Goal: Navigation & Orientation: Find specific page/section

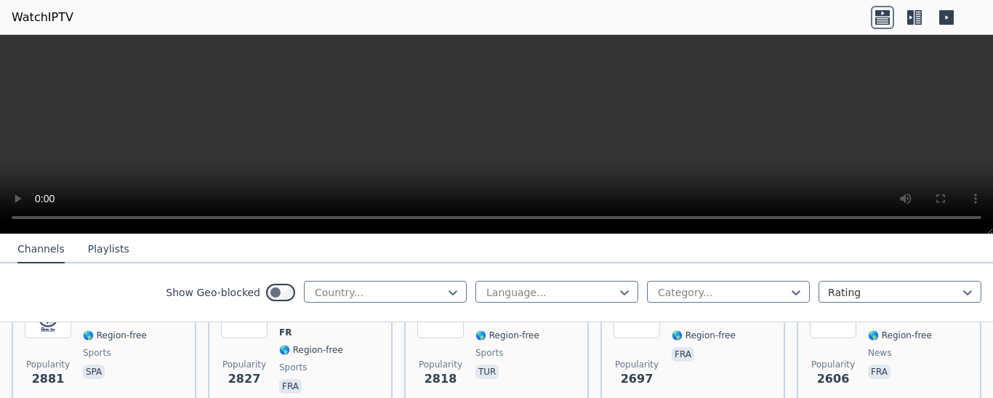
scroll to position [509, 0]
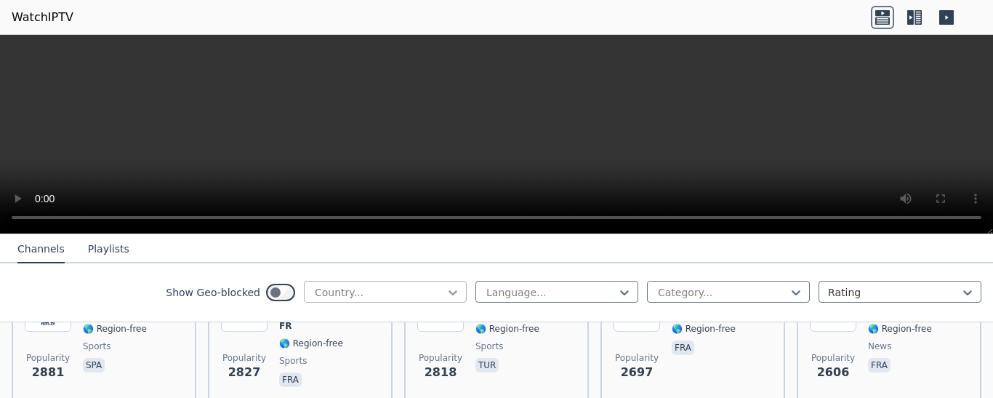
click at [446, 289] on icon at bounding box center [453, 292] width 15 height 15
click at [446, 290] on icon at bounding box center [453, 292] width 15 height 15
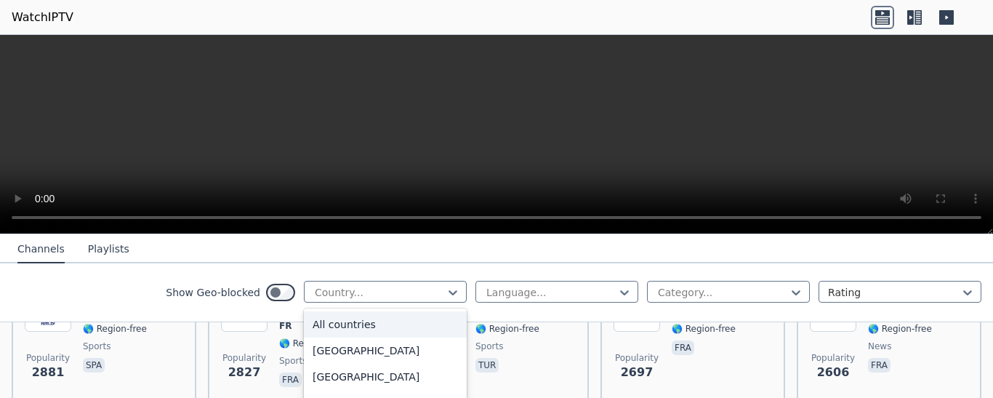
click at [342, 324] on div "All countries" at bounding box center [385, 324] width 163 height 26
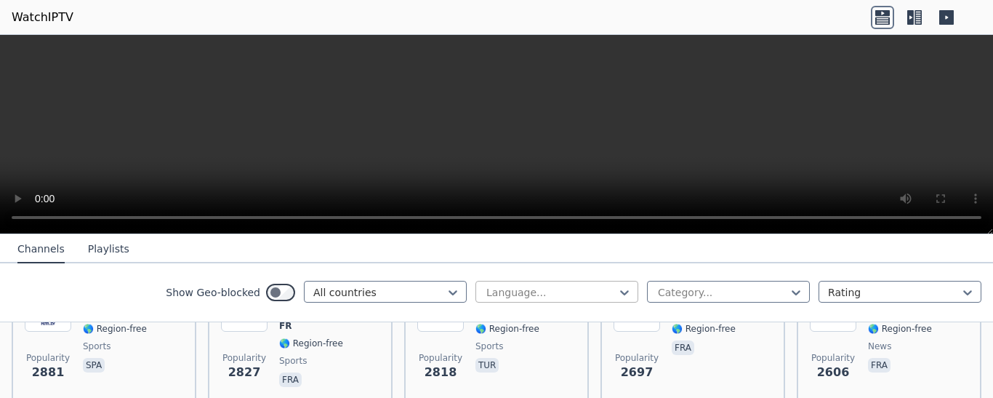
click at [601, 294] on div at bounding box center [551, 292] width 132 height 15
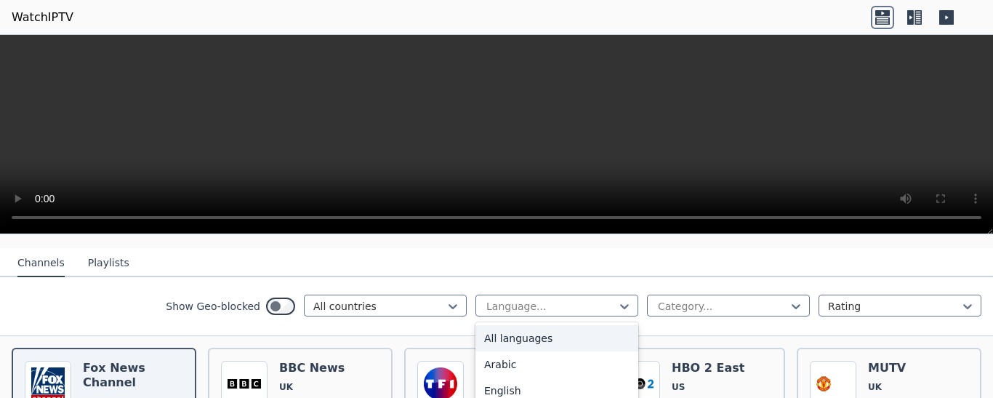
scroll to position [218, 0]
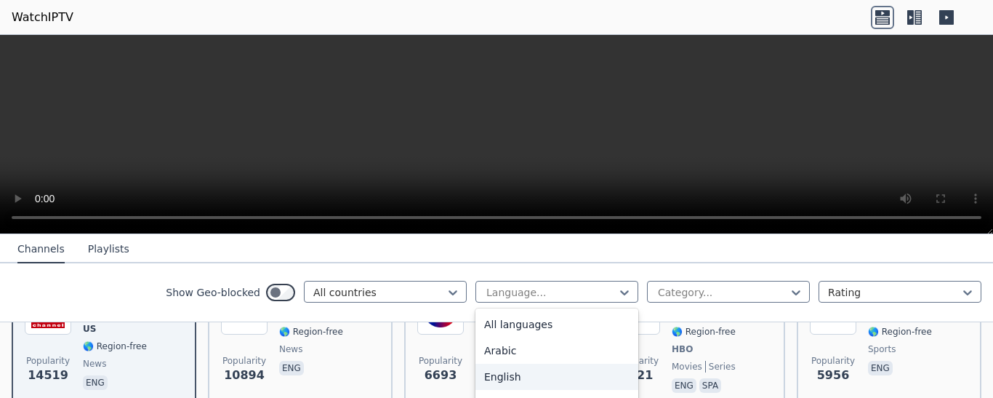
click at [484, 379] on div "English" at bounding box center [556, 377] width 163 height 26
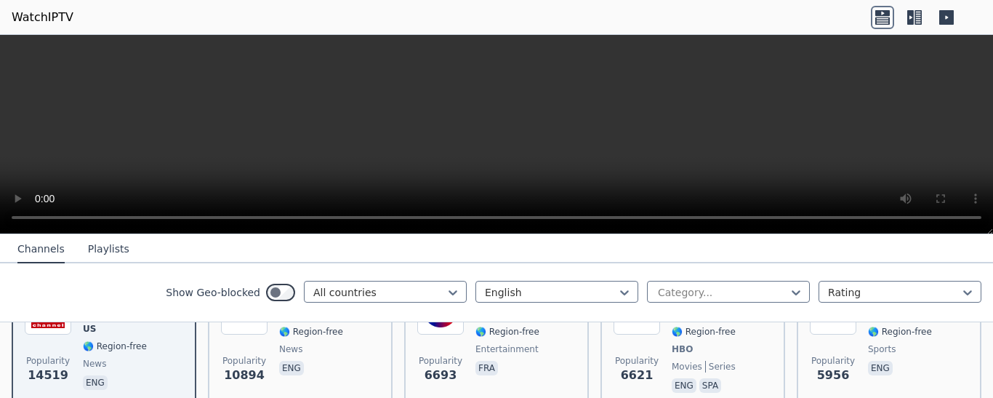
scroll to position [55, 0]
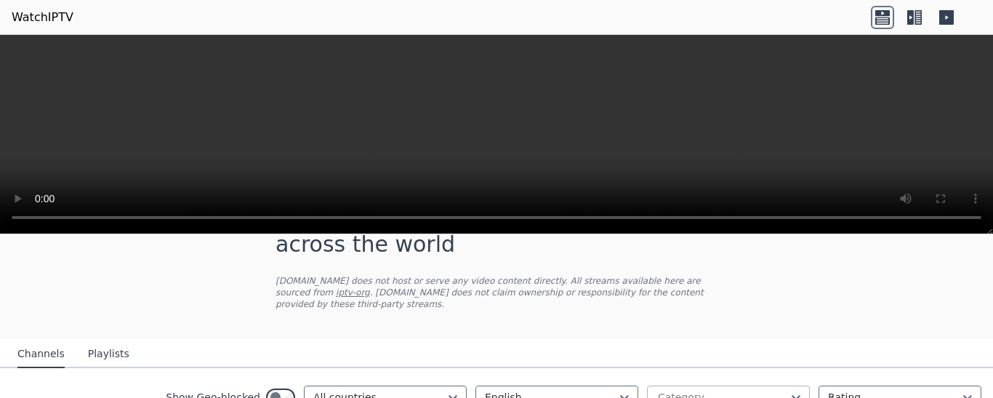
click at [768, 390] on div at bounding box center [722, 397] width 132 height 15
click at [792, 395] on icon at bounding box center [796, 397] width 9 height 5
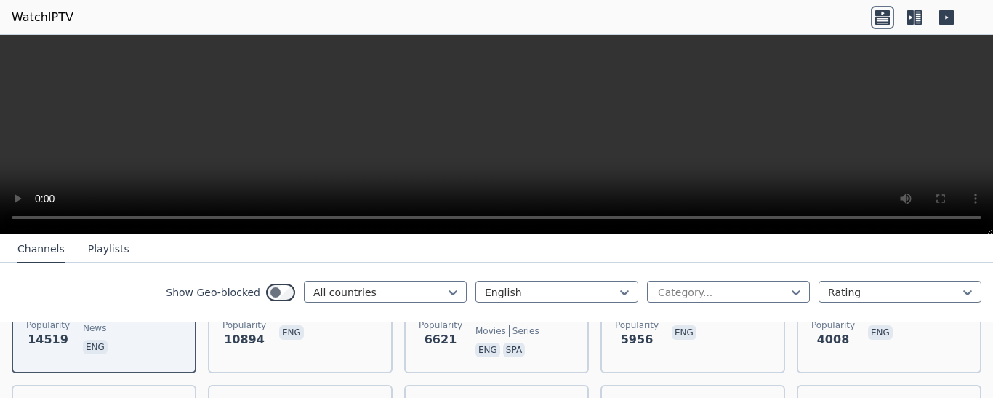
scroll to position [273, 0]
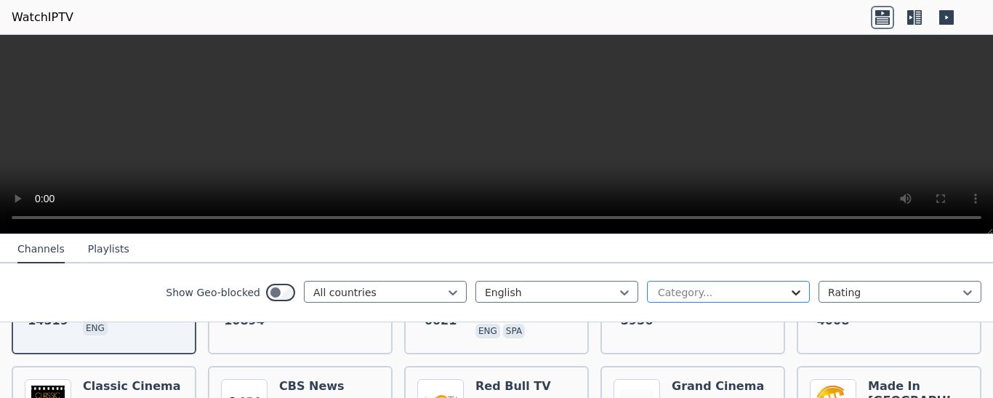
click at [789, 288] on icon at bounding box center [796, 292] width 15 height 15
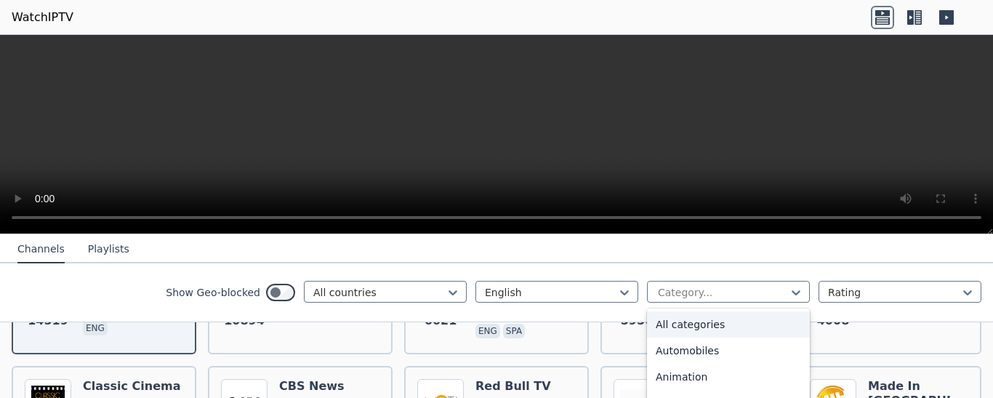
click at [688, 323] on div "All categories" at bounding box center [728, 324] width 163 height 26
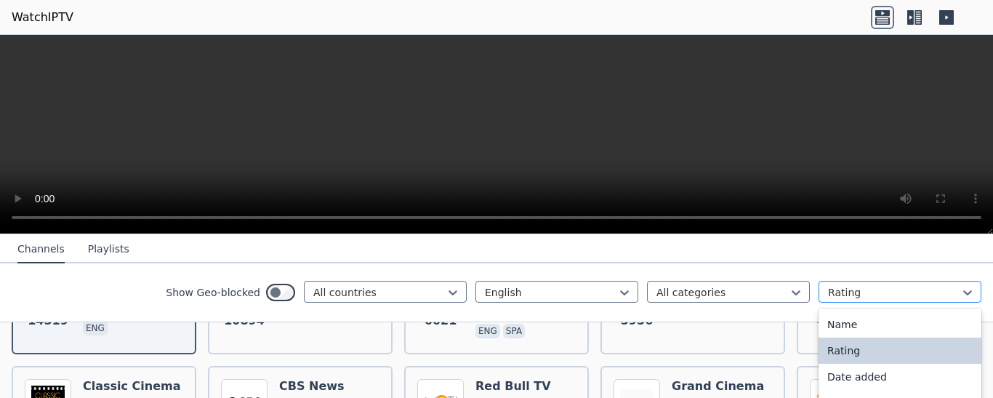
click at [921, 289] on div at bounding box center [894, 292] width 132 height 15
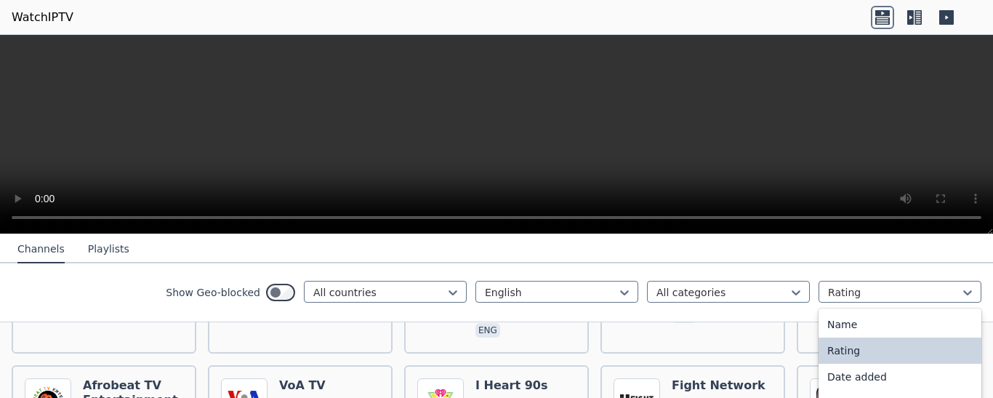
scroll to position [1381, 0]
